Goal: Task Accomplishment & Management: Use online tool/utility

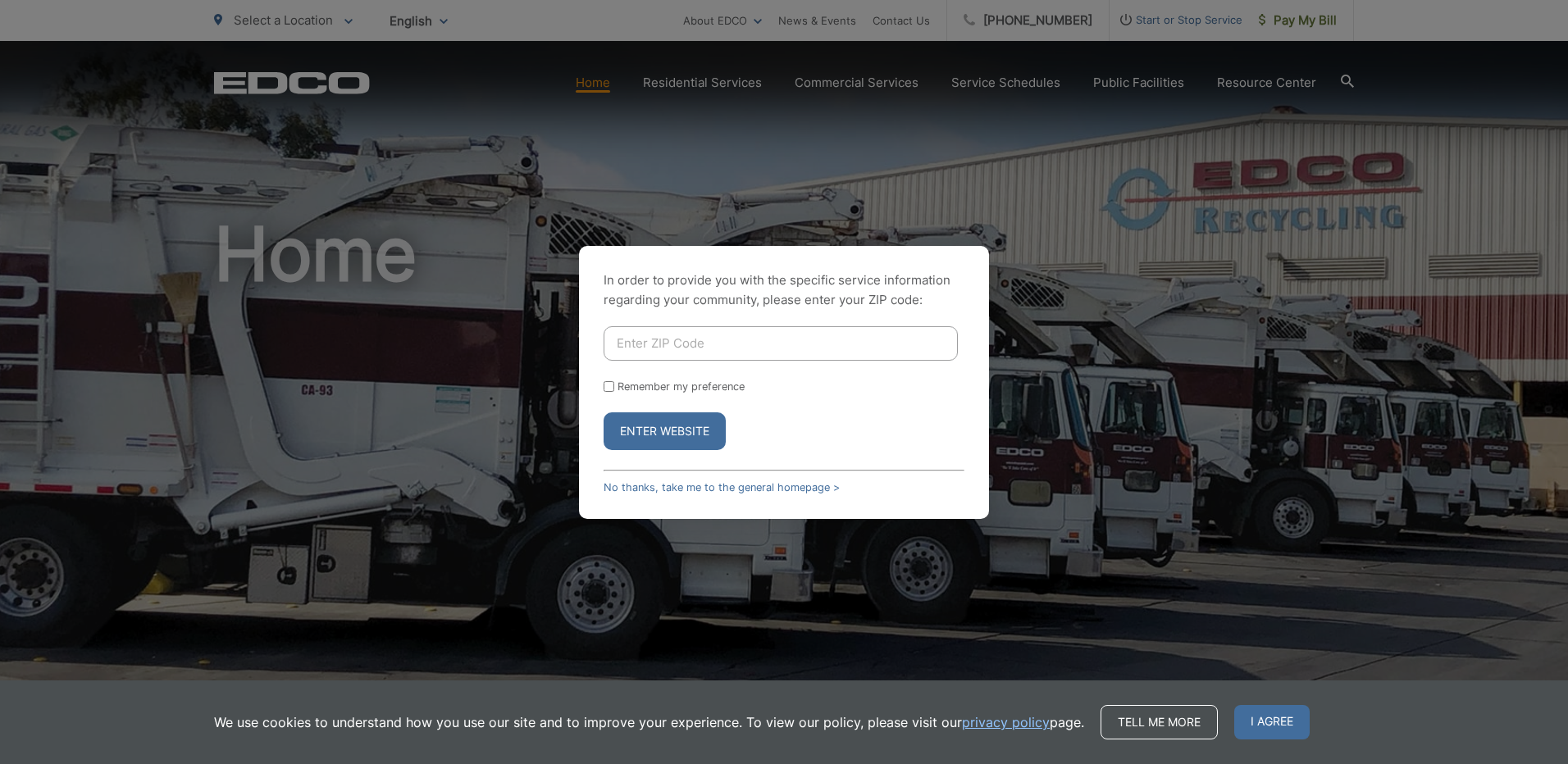
click at [780, 355] on input "Enter ZIP Code" at bounding box center [780, 343] width 354 height 35
type input "92024"
click at [687, 430] on button "Enter Website" at bounding box center [664, 431] width 122 height 38
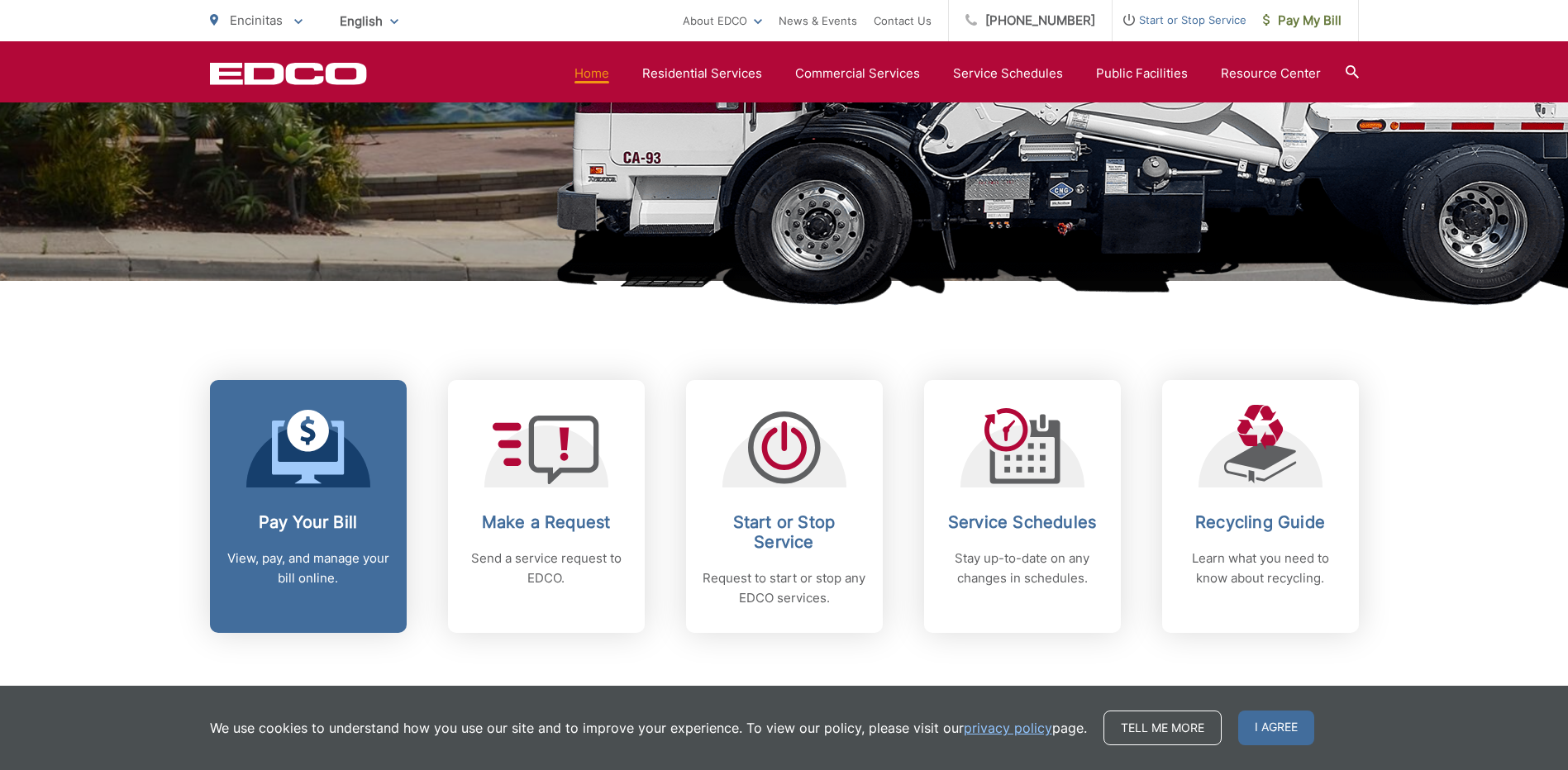
scroll to position [413, 0]
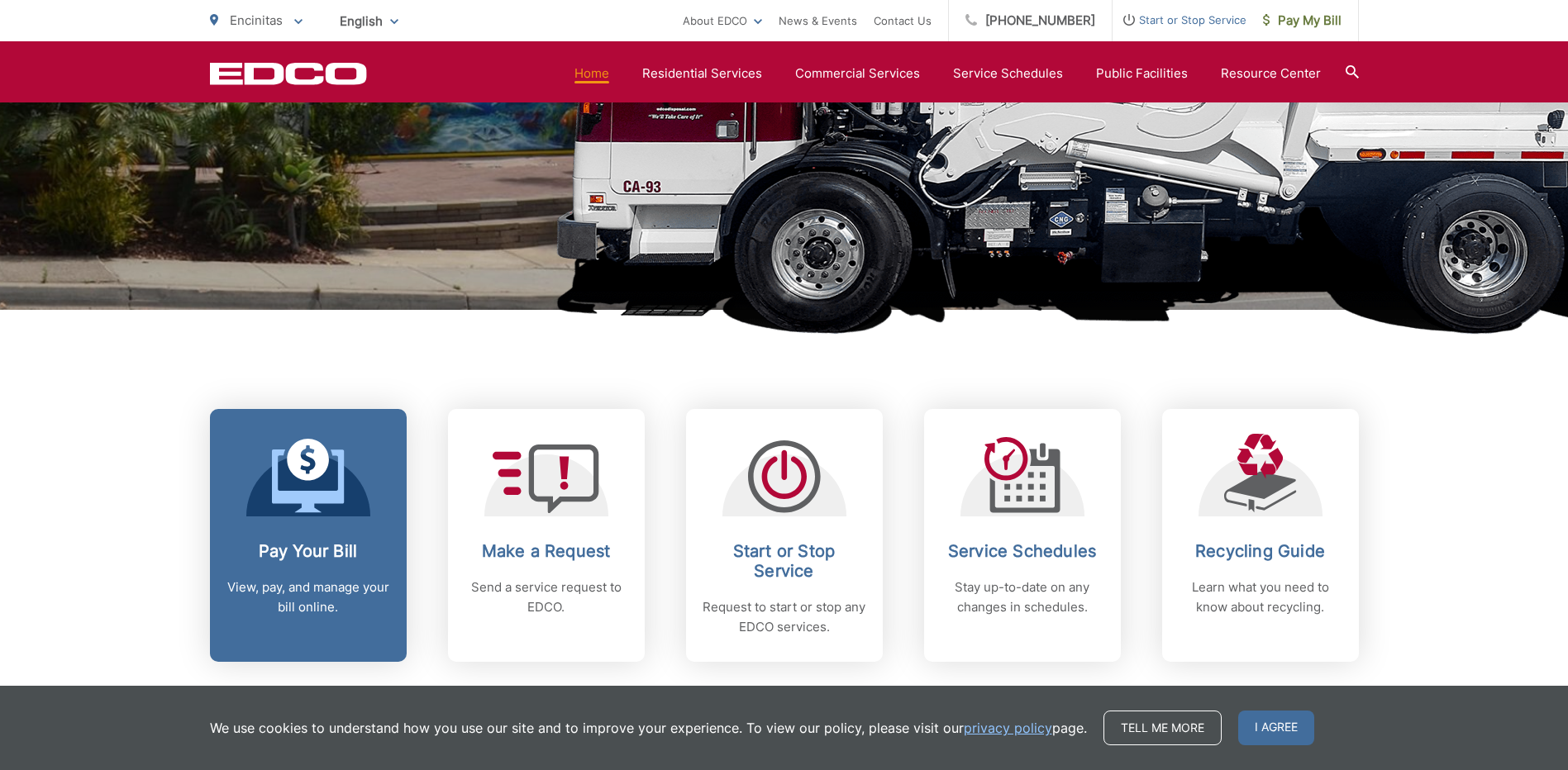
click at [315, 539] on link "Pay Your Bill View, pay, and manage your bill online." at bounding box center [308, 535] width 196 height 253
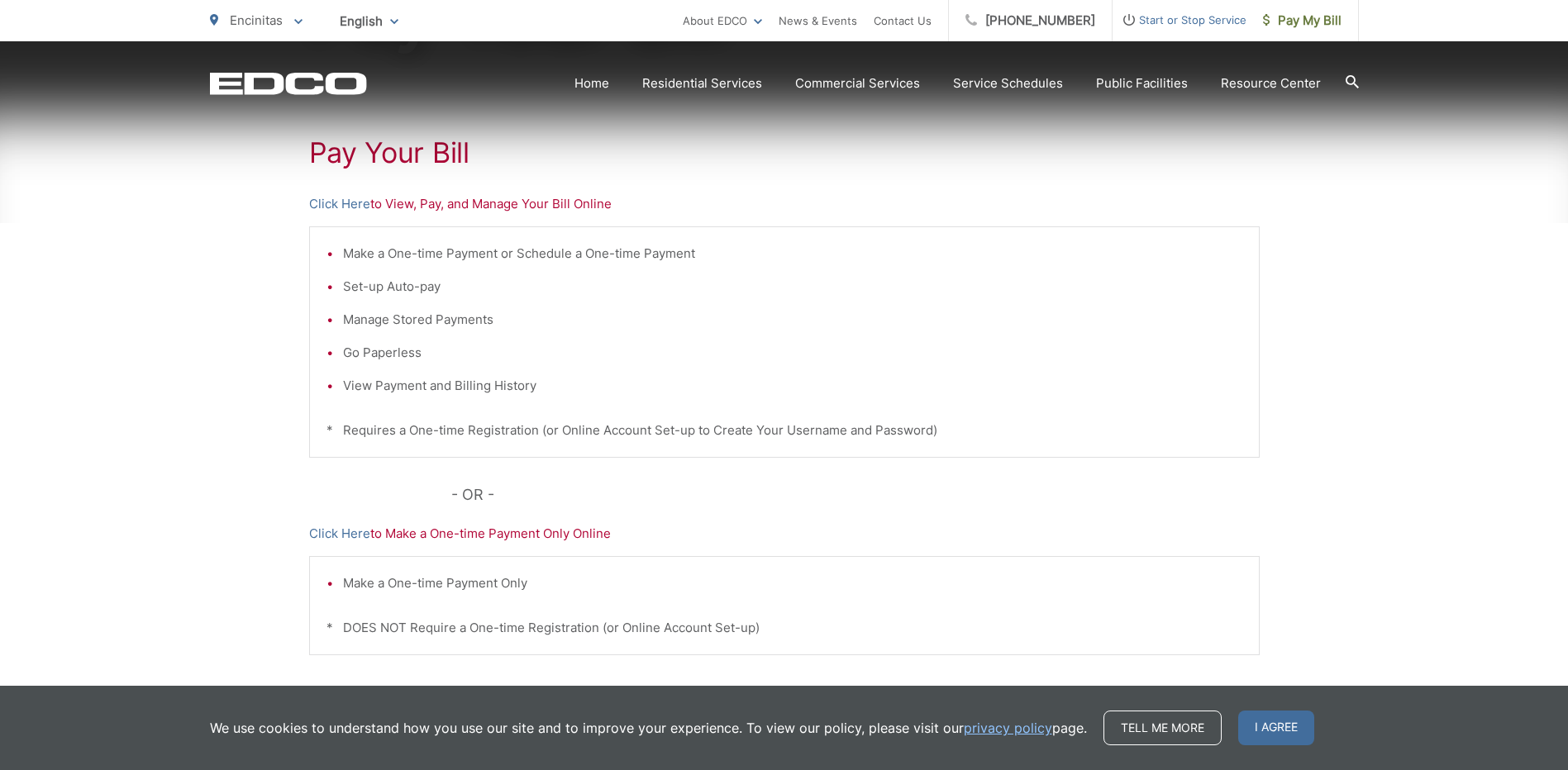
scroll to position [322, 0]
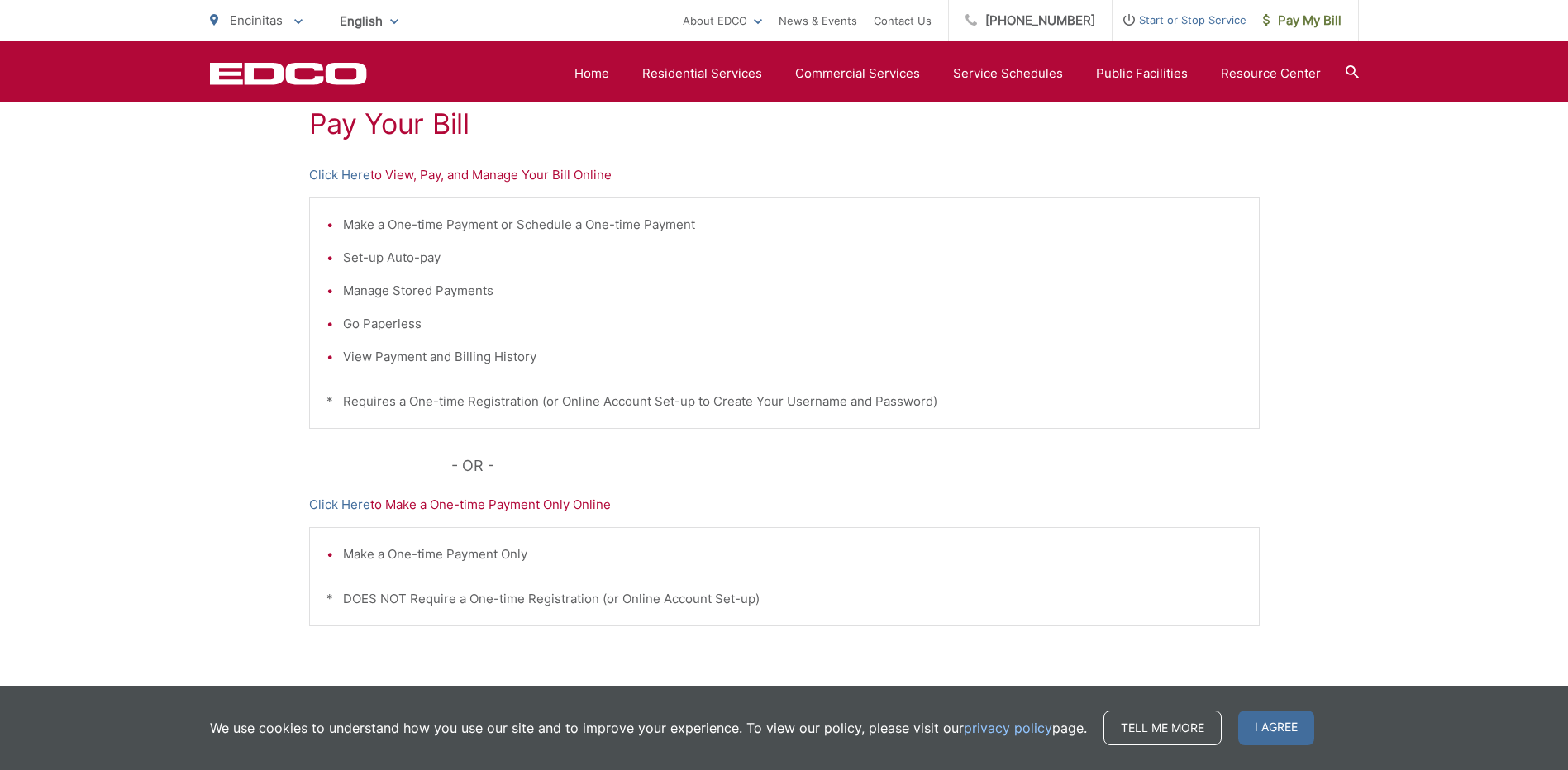
click at [553, 177] on p "Click Here to View, Pay, and Manage Your Bill Online" at bounding box center [784, 175] width 951 height 20
click at [335, 171] on link "Click Here" at bounding box center [340, 175] width 61 height 20
